Goal: Task Accomplishment & Management: Manage account settings

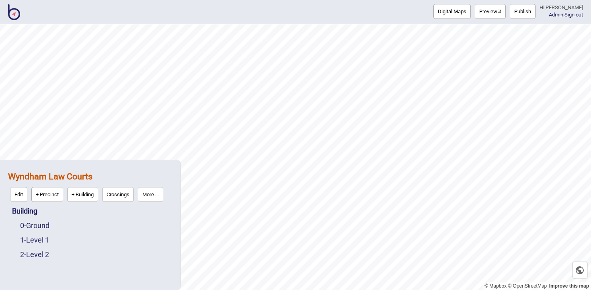
click at [16, 15] on img at bounding box center [14, 12] width 12 height 16
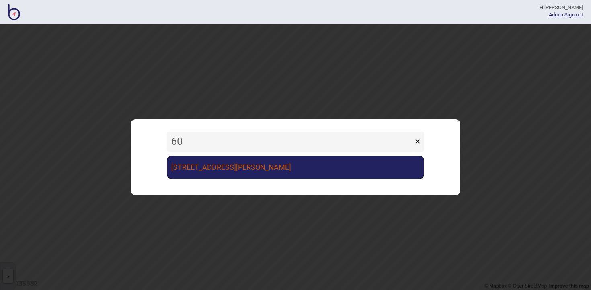
type input "60"
click at [204, 169] on link "[STREET_ADDRESS][PERSON_NAME]" at bounding box center [296, 167] width 258 height 23
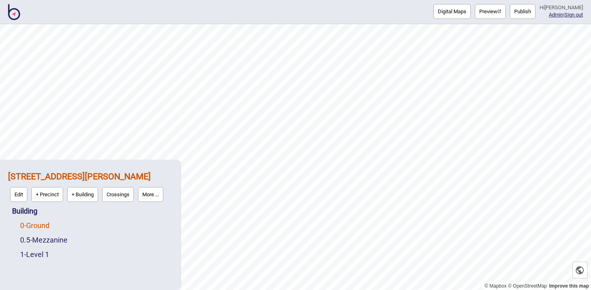
click at [49, 227] on link "0 - Ground" at bounding box center [34, 225] width 29 height 8
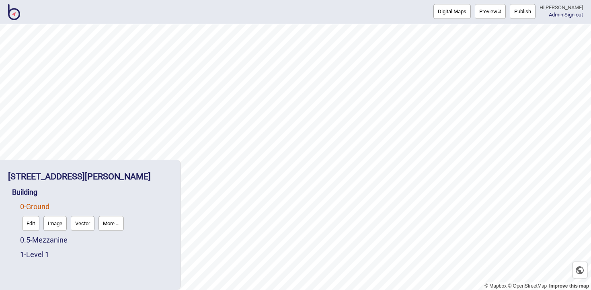
click at [30, 221] on button "Edit" at bounding box center [30, 223] width 17 height 15
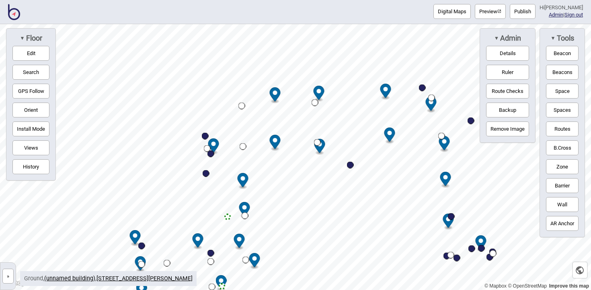
click at [38, 149] on button "Views" at bounding box center [30, 147] width 37 height 15
click at [86, 41] on span "Views" at bounding box center [84, 38] width 21 height 9
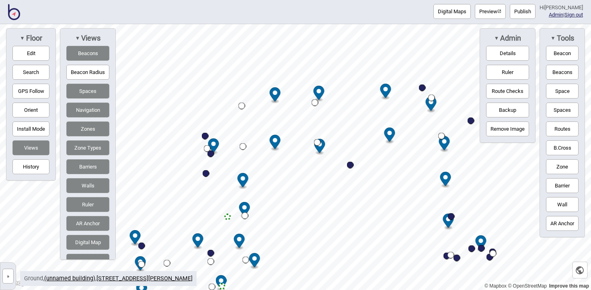
click at [93, 168] on button "Barriers" at bounding box center [87, 166] width 43 height 15
click at [92, 128] on button "Zones" at bounding box center [87, 129] width 43 height 15
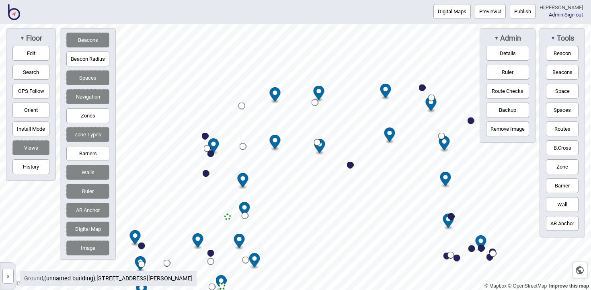
click at [88, 40] on button "Beacons" at bounding box center [87, 40] width 43 height 15
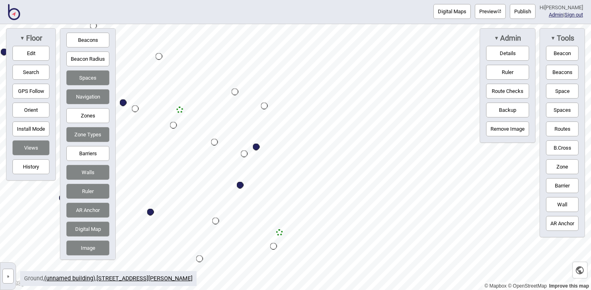
click at [239, 186] on div "Map marker" at bounding box center [240, 185] width 7 height 7
select select "Cafes"
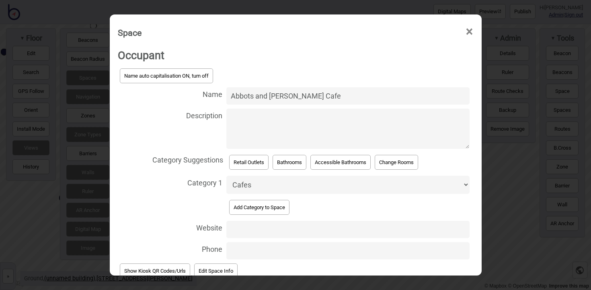
click at [288, 97] on input "Abbots and [PERSON_NAME] Cafe" at bounding box center [348, 95] width 243 height 17
click at [273, 95] on input "My Kingdom for A Horse Cafe" at bounding box center [348, 95] width 243 height 17
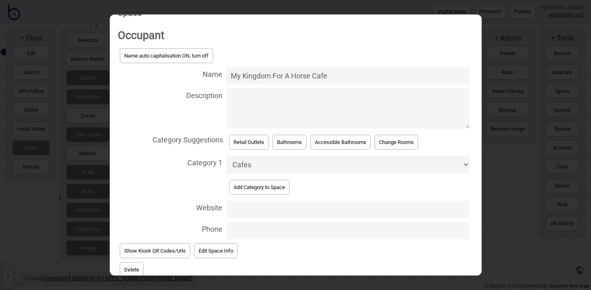
scroll to position [63, 0]
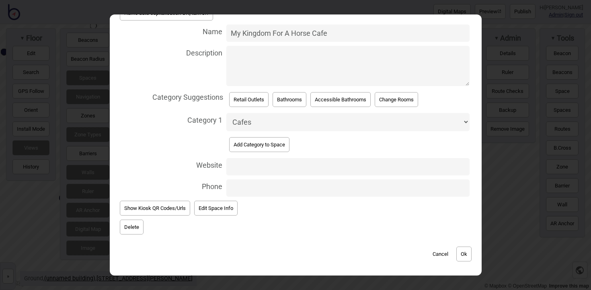
type input "My Kingdom for A Horse Cafe"
click at [466, 253] on button "Ok" at bounding box center [464, 254] width 15 height 15
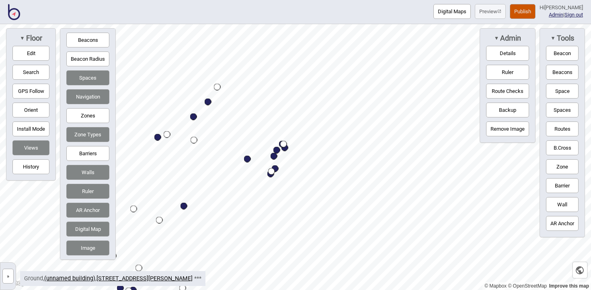
click at [304, 0] on html "Digital Maps Preview Publish Hi [PERSON_NAME] Admin | Sign out © Mapbox © OpenS…" at bounding box center [295, 0] width 591 height 0
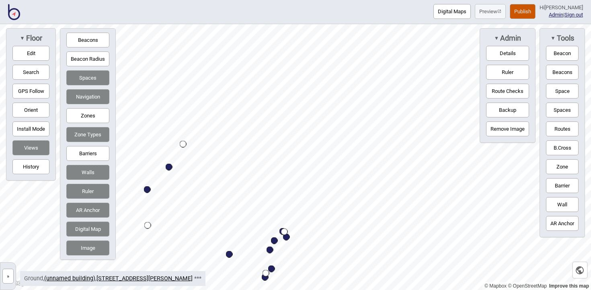
click at [87, 152] on button "Barriers" at bounding box center [87, 153] width 43 height 15
click at [39, 56] on button "Edit" at bounding box center [30, 53] width 37 height 15
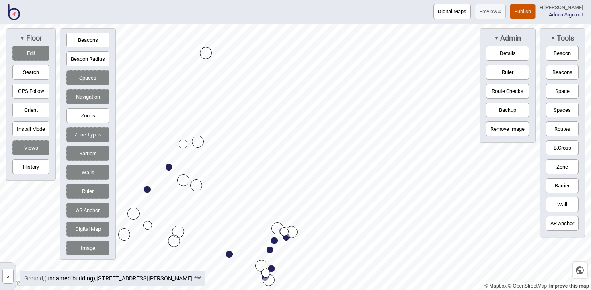
drag, startPoint x: 171, startPoint y: 129, endPoint x: 208, endPoint y: 53, distance: 84.0
click at [194, 146] on div "Map marker" at bounding box center [198, 142] width 12 height 12
drag, startPoint x: 199, startPoint y: 136, endPoint x: 229, endPoint y: 85, distance: 58.8
click at [556, 123] on button "Routes" at bounding box center [562, 129] width 33 height 15
click at [218, 75] on div "Map marker" at bounding box center [217, 75] width 9 height 9
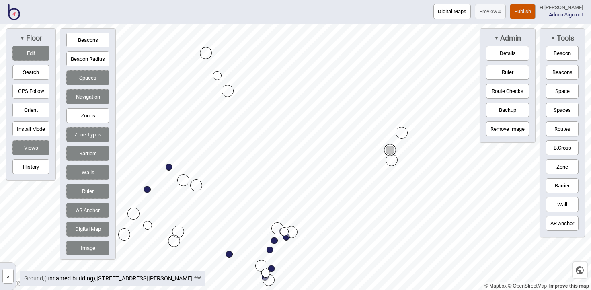
click at [549, 130] on button "Routes" at bounding box center [562, 129] width 33 height 15
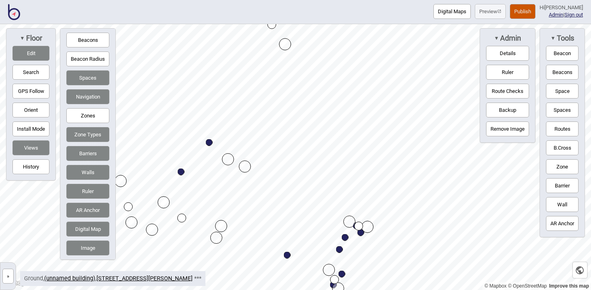
click at [183, 174] on div "Map marker" at bounding box center [181, 172] width 7 height 7
select select "Retail Outlets"
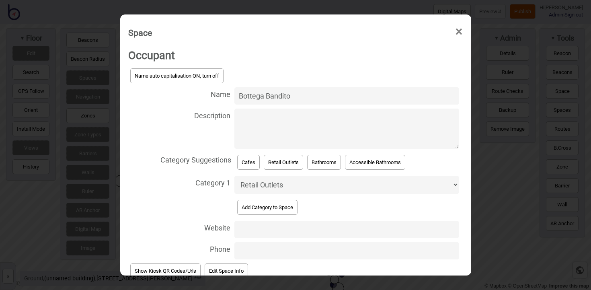
click at [458, 29] on span "×" at bounding box center [459, 32] width 8 height 27
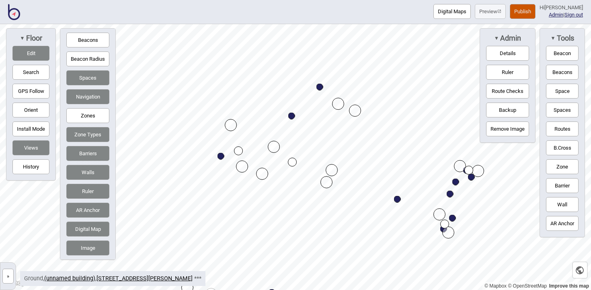
click at [222, 157] on div "Map marker" at bounding box center [221, 156] width 7 height 7
select select "Retail Outlets"
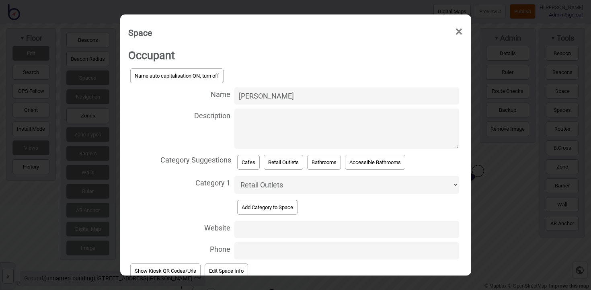
click at [461, 30] on span "×" at bounding box center [459, 32] width 8 height 27
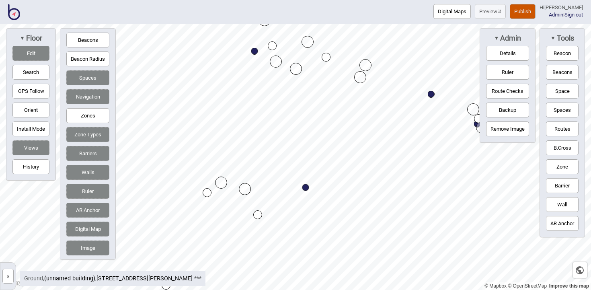
click at [305, 188] on div "Map marker" at bounding box center [306, 187] width 7 height 7
select select "Retail Outlets"
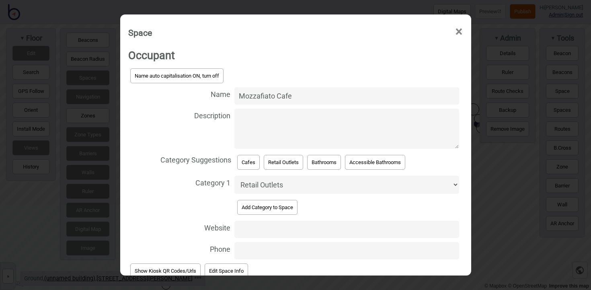
click at [461, 33] on span "×" at bounding box center [459, 32] width 8 height 27
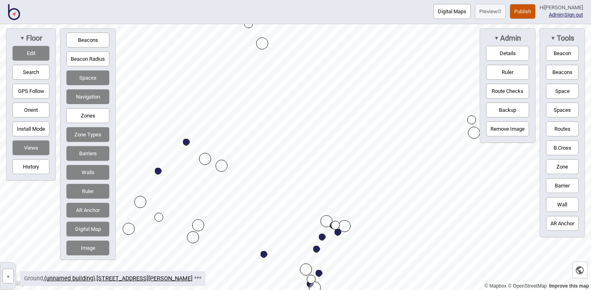
click at [559, 92] on button "Space" at bounding box center [562, 91] width 33 height 15
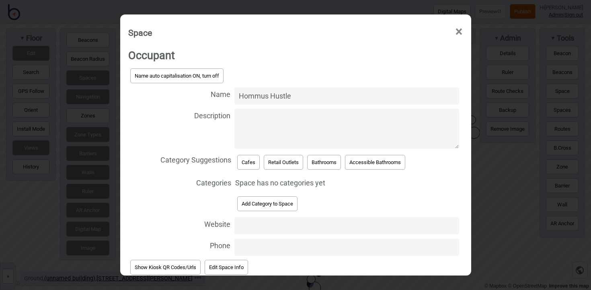
type input "Hommus Hustle"
click at [289, 157] on button "Retail Outlets" at bounding box center [283, 162] width 39 height 15
select select "Retail Outlets"
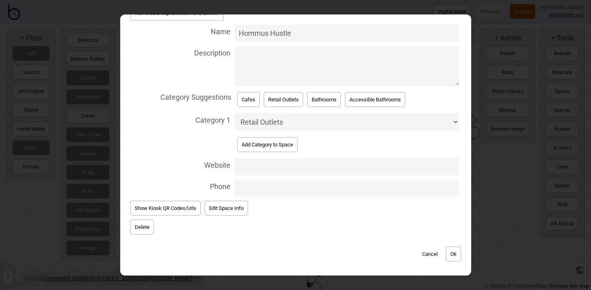
click at [460, 253] on button "Ok" at bounding box center [453, 254] width 15 height 15
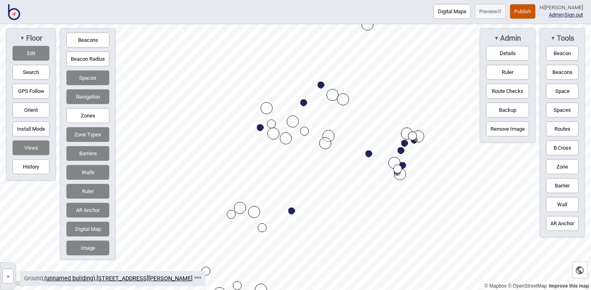
click at [517, 11] on button "Publish" at bounding box center [523, 11] width 26 height 15
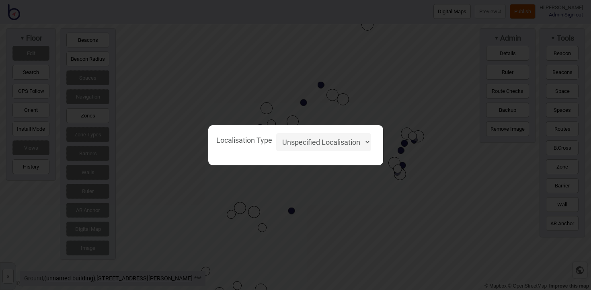
click at [348, 142] on select "Unspecified Localisation Beacons Hyperlocal None" at bounding box center [323, 142] width 95 height 18
click at [276, 133] on select "Unspecified Localisation Beacons Hyperlocal None" at bounding box center [323, 142] width 95 height 18
select select "Unspecified"
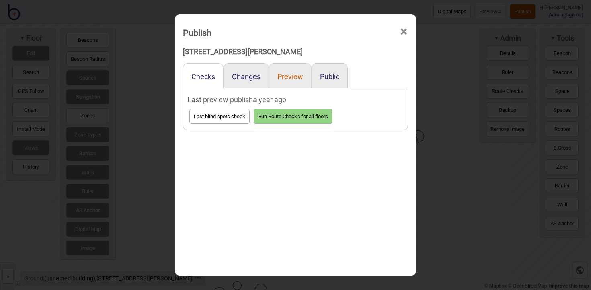
click at [297, 74] on button "Preview" at bounding box center [291, 76] width 26 height 8
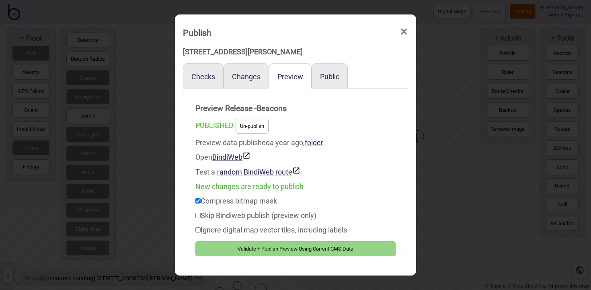
click at [286, 248] on button "Validate + Publish Preview Using Current CMS Data" at bounding box center [296, 248] width 200 height 15
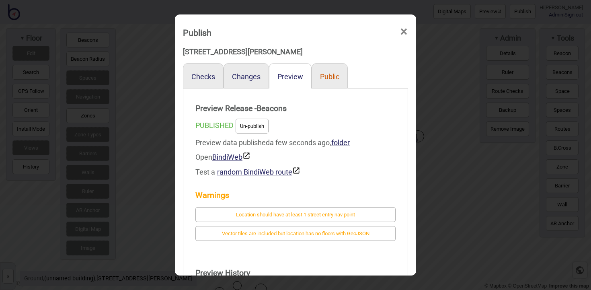
click at [323, 76] on button "Public" at bounding box center [329, 76] width 19 height 8
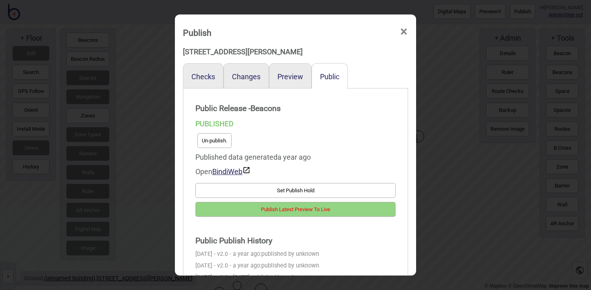
click at [270, 206] on button "Publish Latest Preview To Live" at bounding box center [296, 209] width 200 height 15
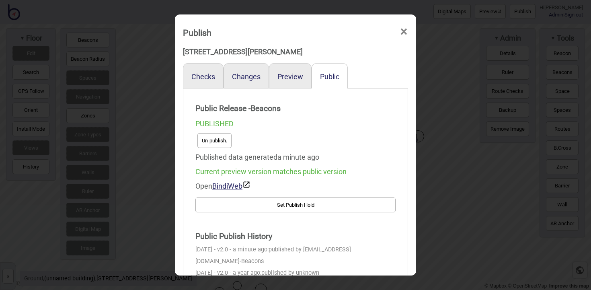
click at [405, 32] on span "×" at bounding box center [404, 32] width 8 height 27
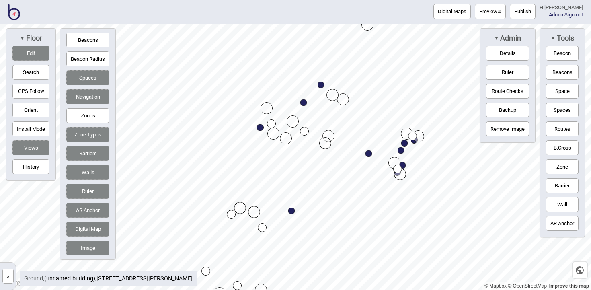
click at [13, 16] on img at bounding box center [14, 12] width 12 height 16
